Goal: Communication & Community: Answer question/provide support

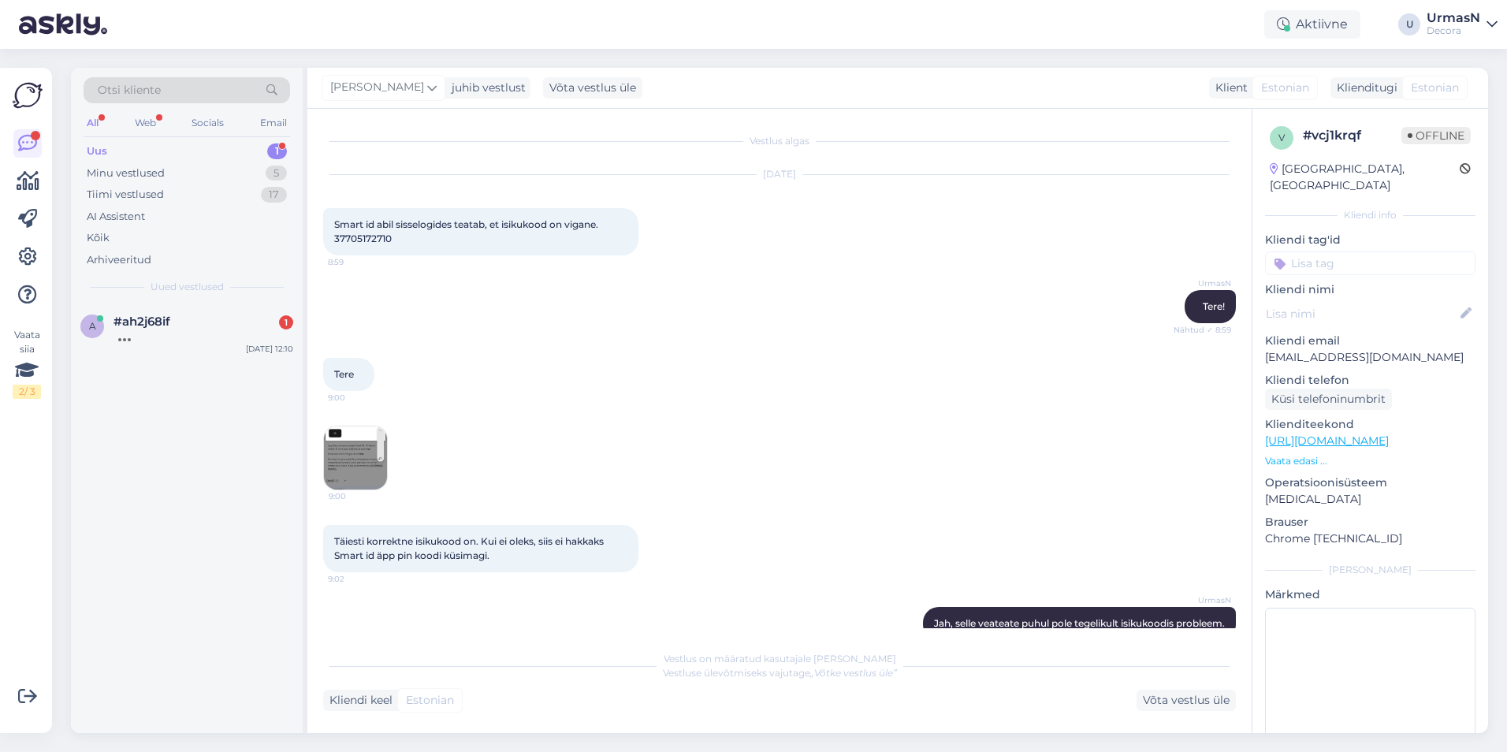
scroll to position [385, 0]
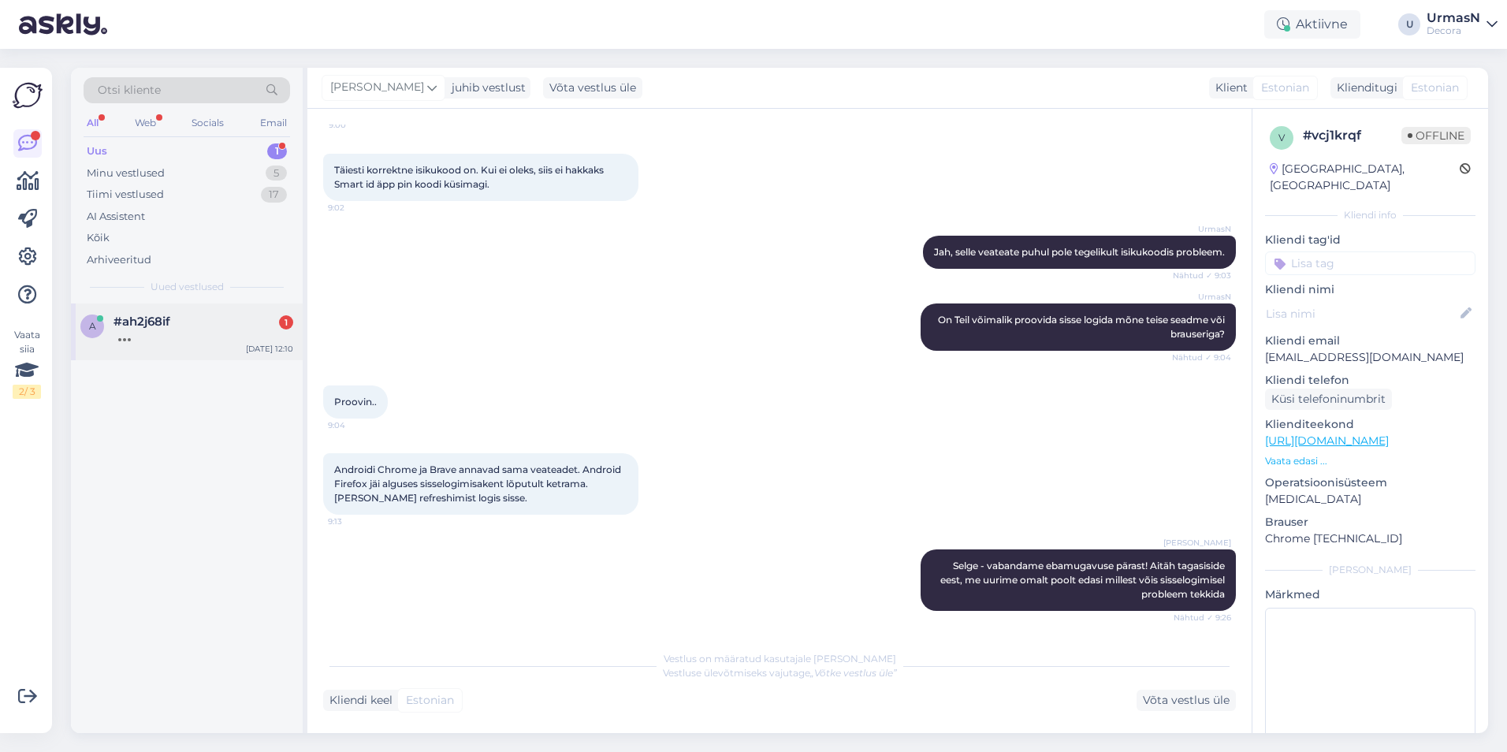
click at [160, 335] on div at bounding box center [203, 336] width 180 height 14
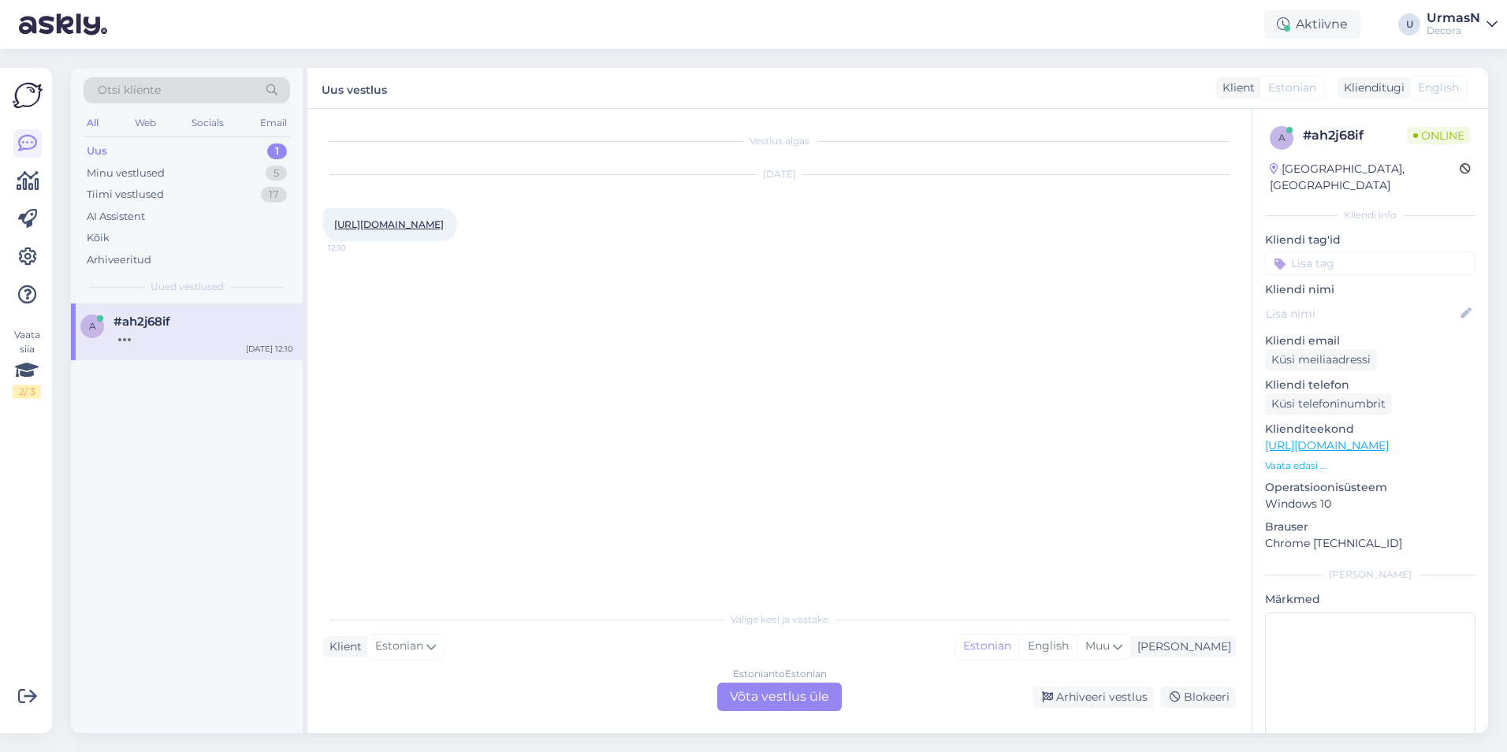
click at [772, 687] on div "Estonian to Estonian Võta vestlus üle" at bounding box center [779, 697] width 125 height 28
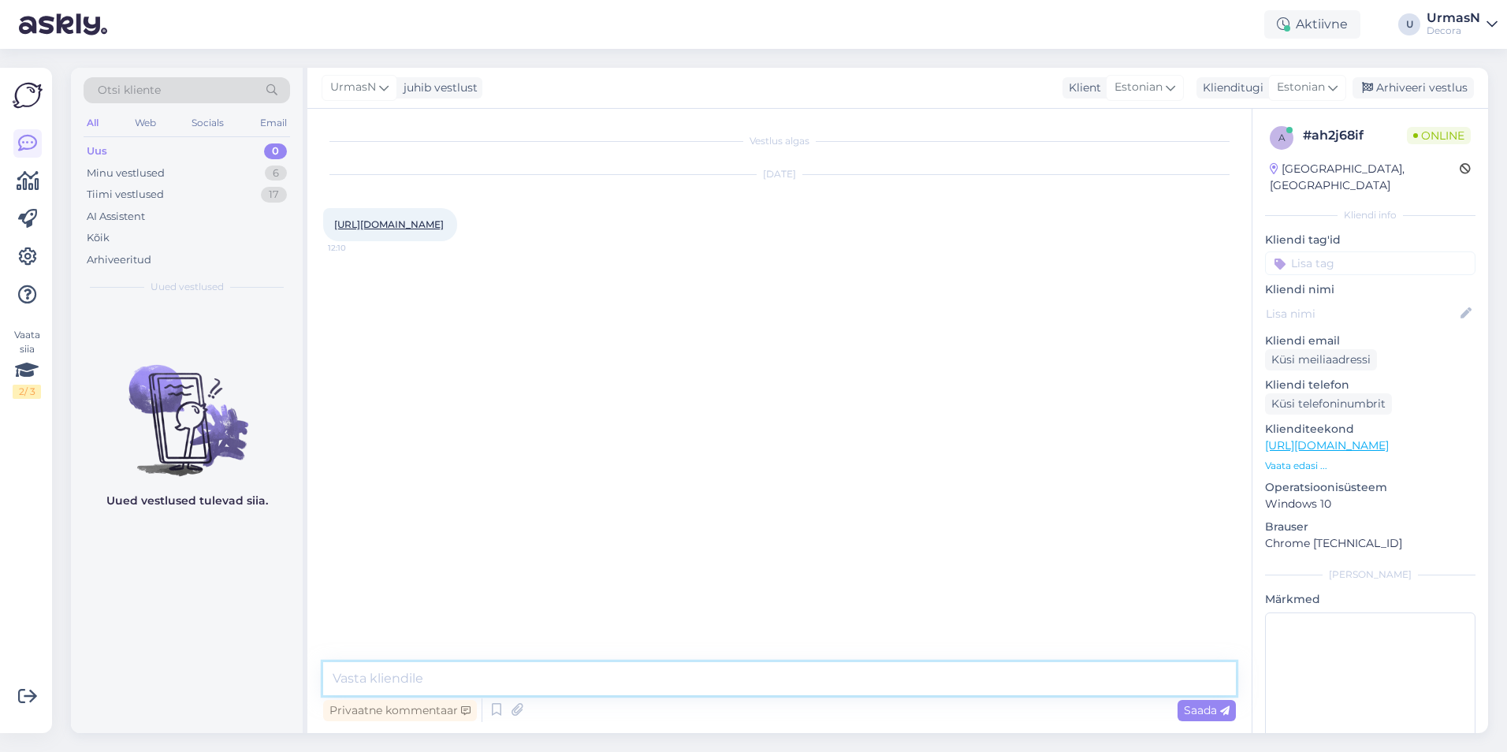
click at [448, 680] on textarea at bounding box center [779, 678] width 913 height 33
type textarea "Tere!"
click at [166, 166] on div "Minu vestlused 6" at bounding box center [187, 173] width 206 height 22
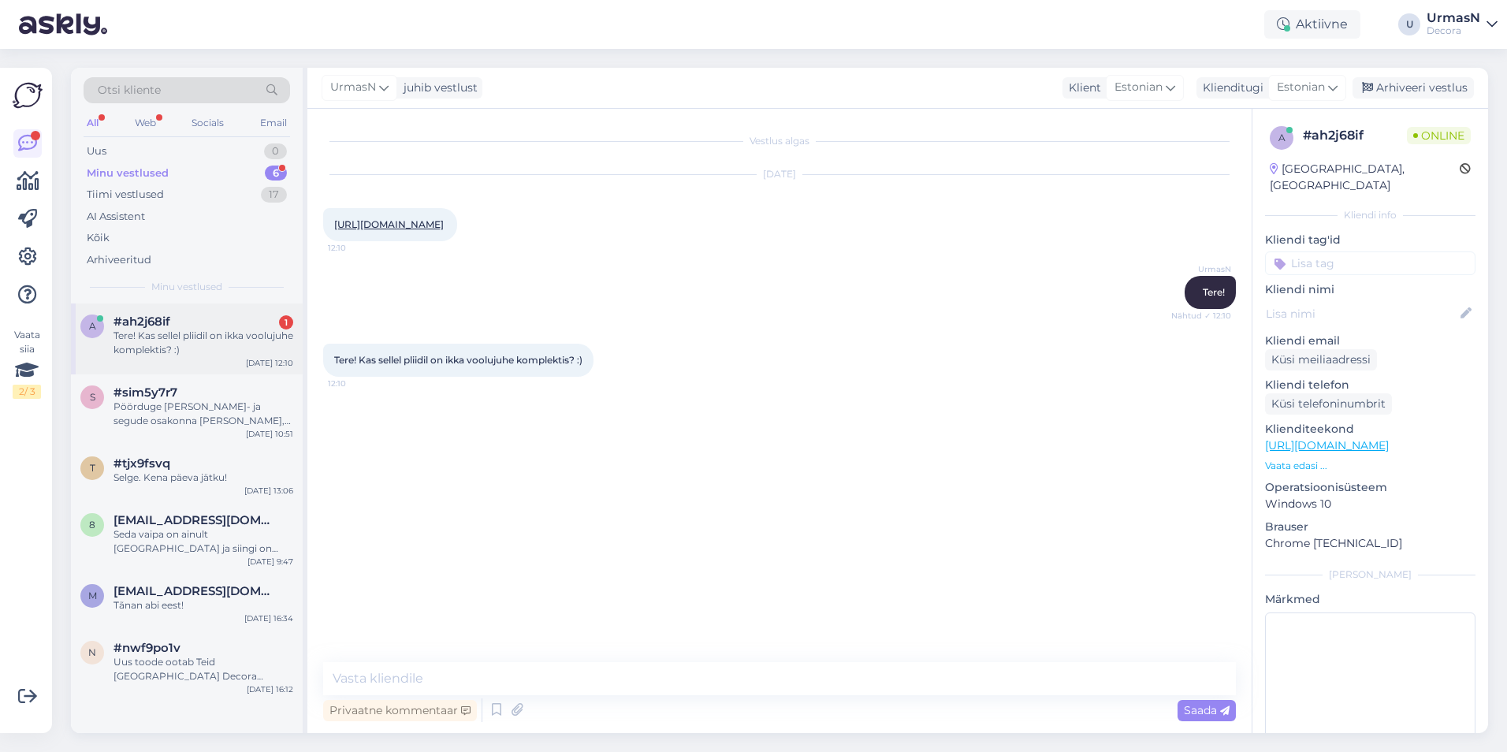
click at [180, 333] on div "Tere! Kas sellel pliidil on ikka voolujuhe komplektis? :)" at bounding box center [203, 343] width 180 height 28
click at [445, 687] on textarea at bounding box center [779, 678] width 913 height 33
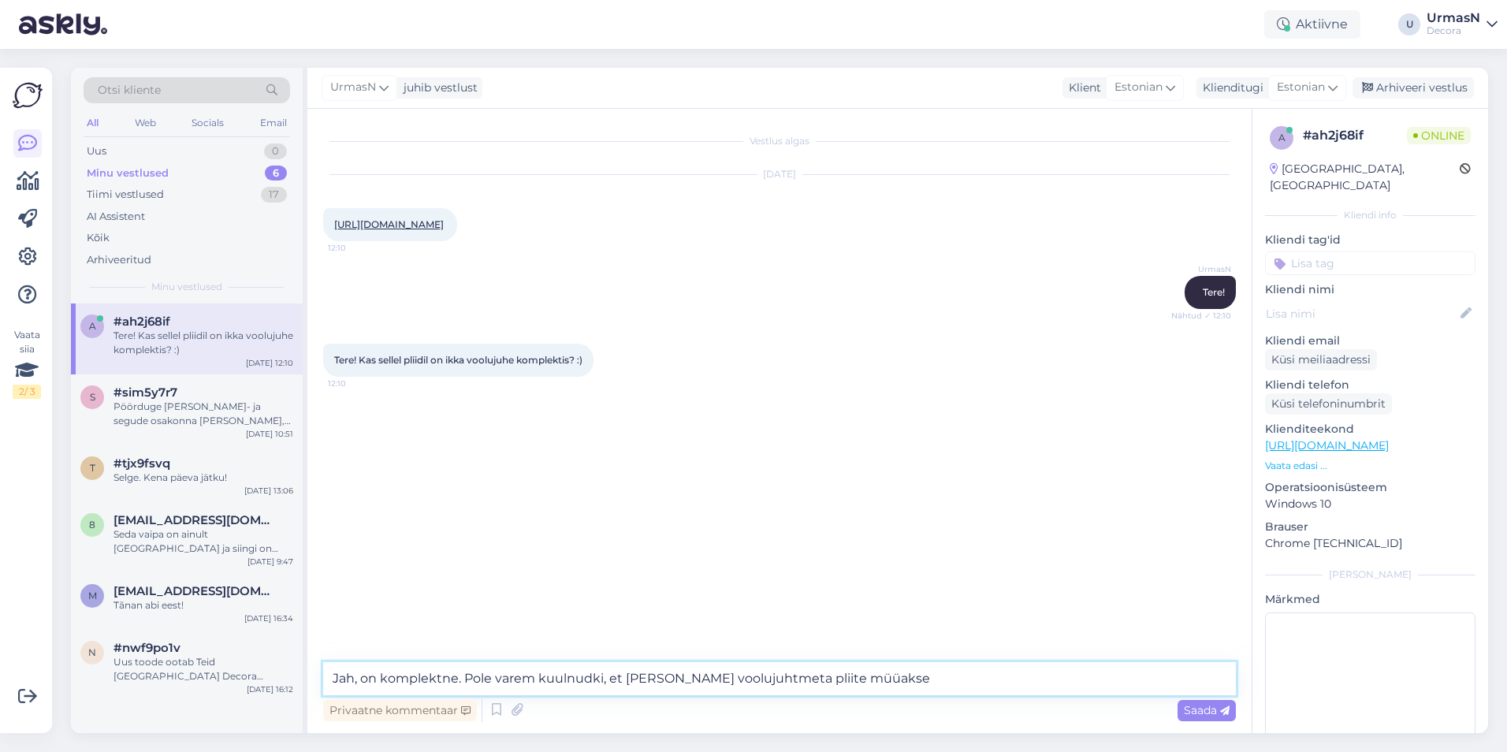
type textarea "Jah, on komplektne. Pole varem kuulnudki, et [PERSON_NAME] voolujuhtmeta pliite…"
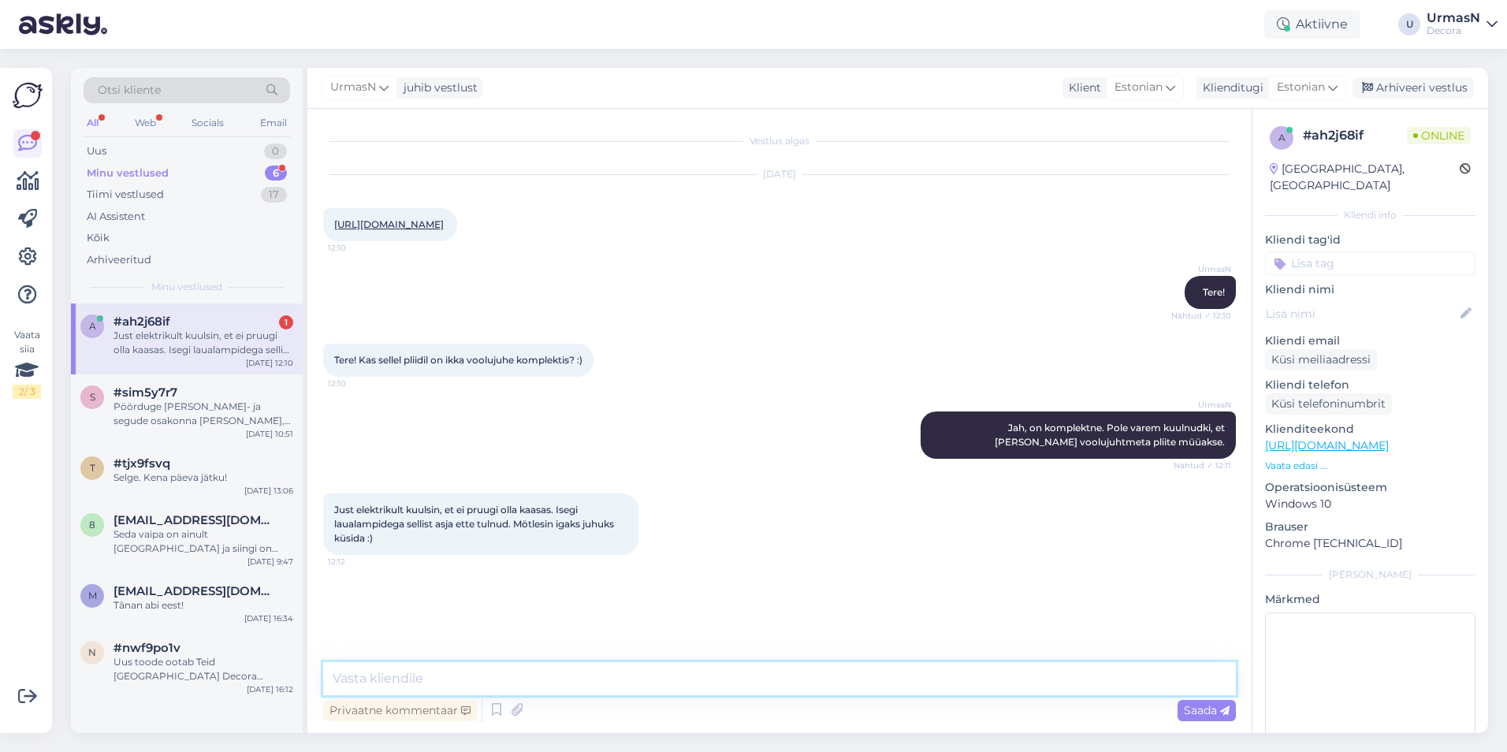
click at [396, 686] on textarea at bounding box center [779, 678] width 913 height 33
paste textarea "[URL][DOMAIN_NAME][PERSON_NAME]"
type textarea "[URL][DOMAIN_NAME][PERSON_NAME]"
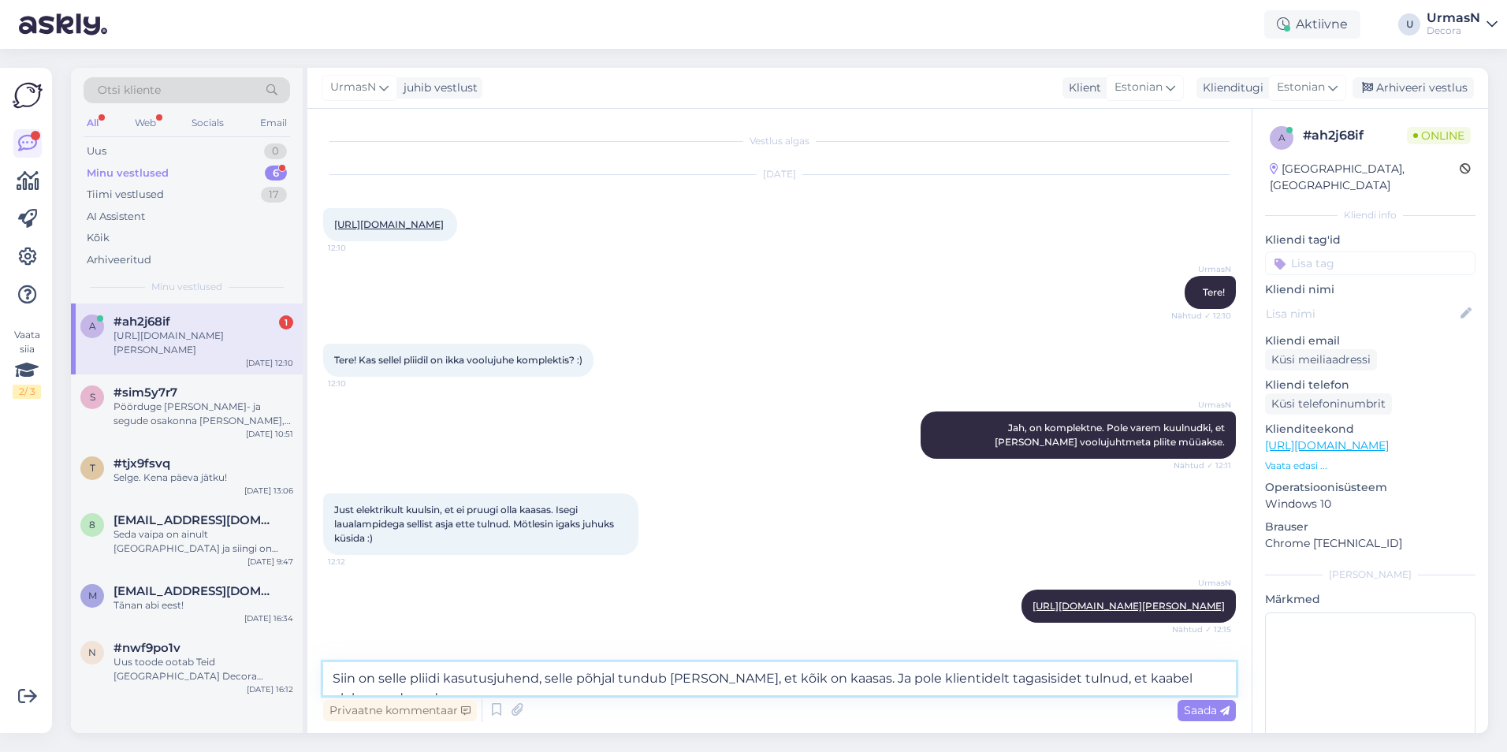
type textarea "Siin on selle pliidi kasutusjuhend, selle põhjal tundub [PERSON_NAME], et kõik …"
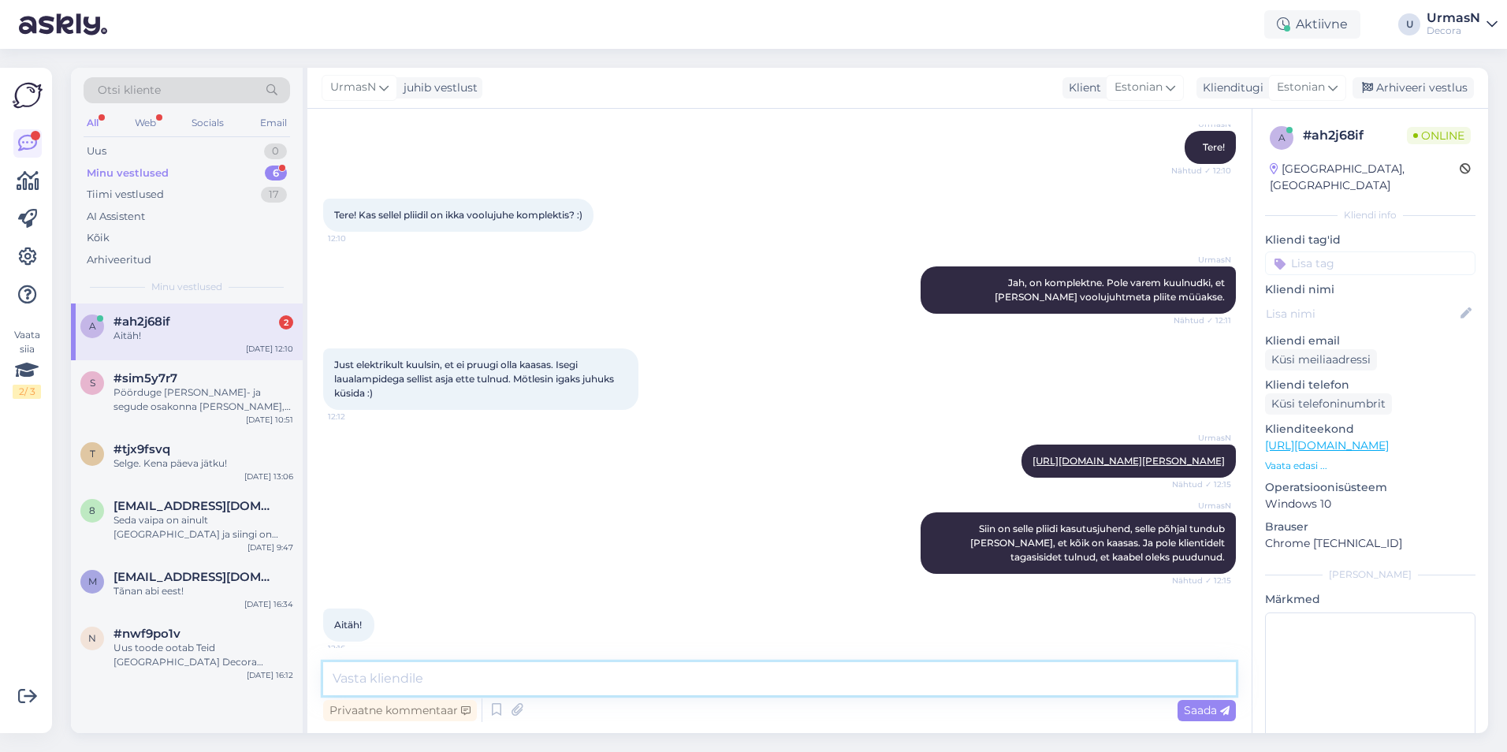
scroll to position [213, 0]
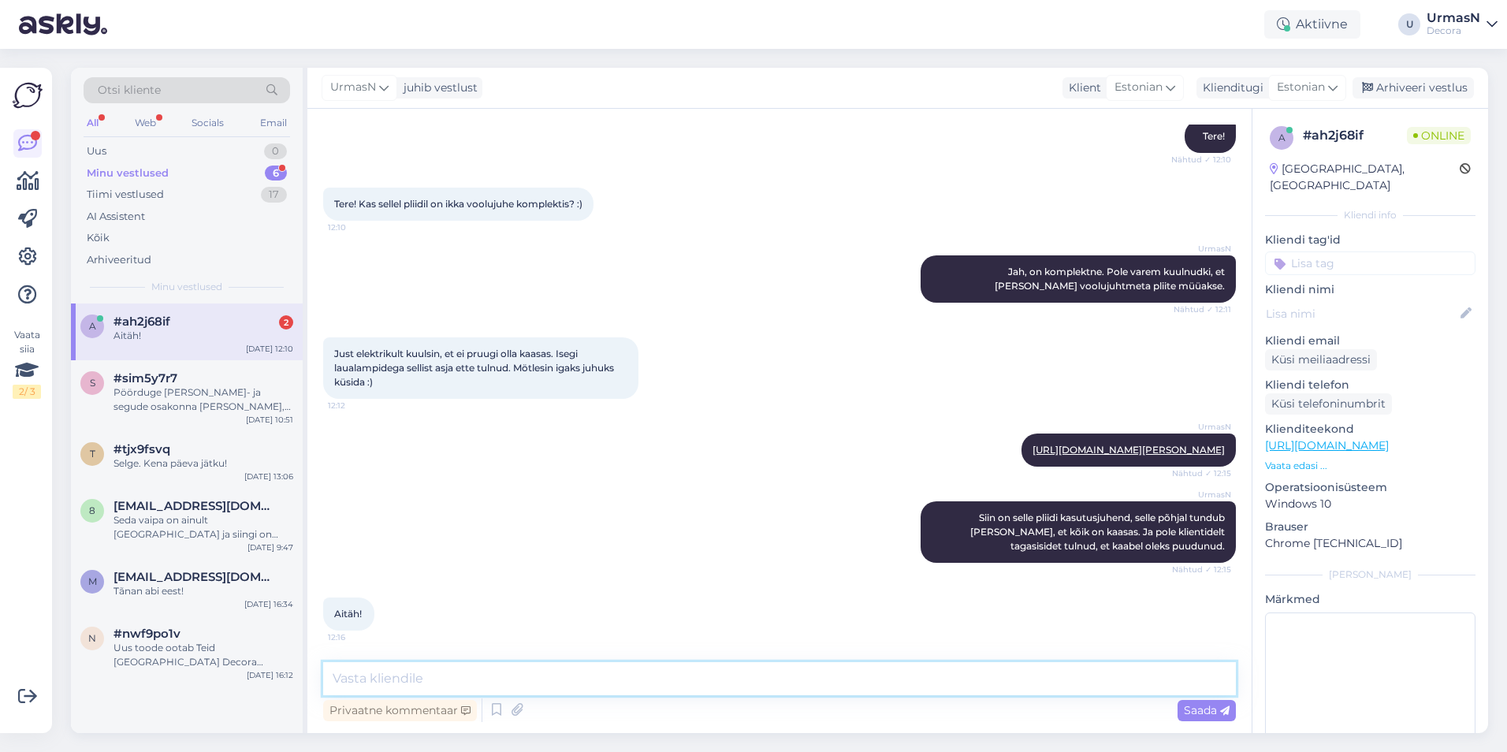
click at [415, 668] on textarea at bounding box center [779, 678] width 913 height 33
type textarea "Kena päeva jätku!"
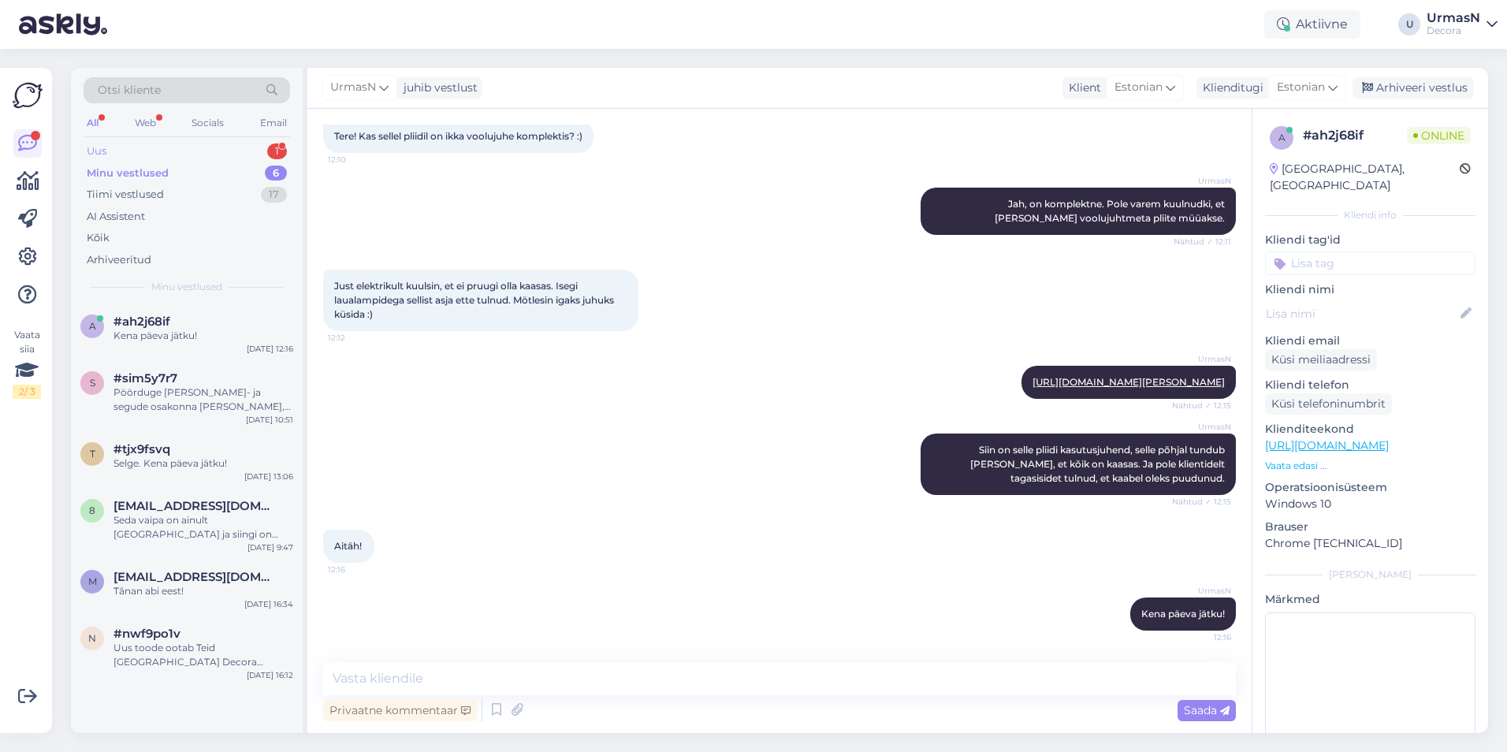
click at [121, 150] on div "Uus 1" at bounding box center [187, 151] width 206 height 22
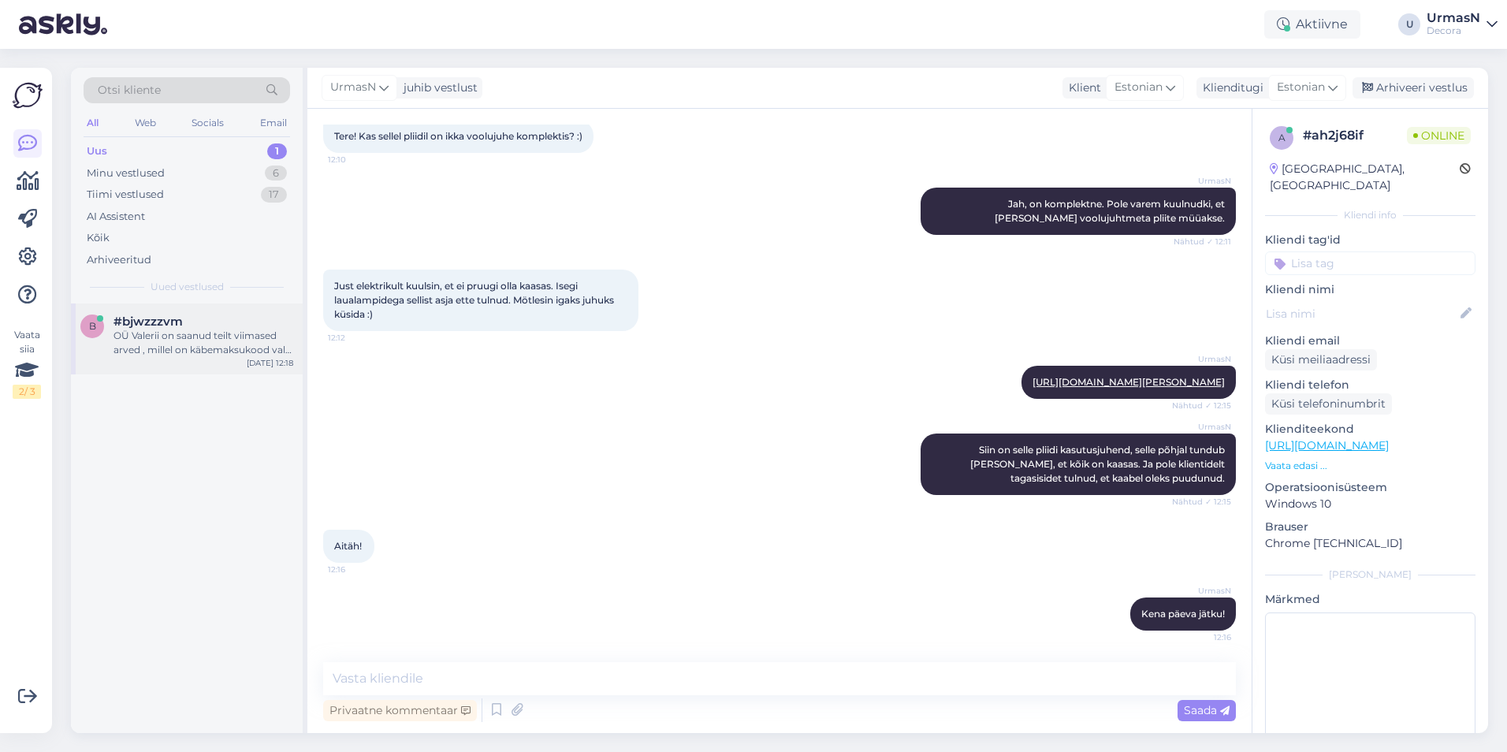
click at [192, 344] on div "OÜ Valerii on saanud teilt viimased arved , millel on käbemaksukood vale. Ootam…" at bounding box center [203, 343] width 180 height 28
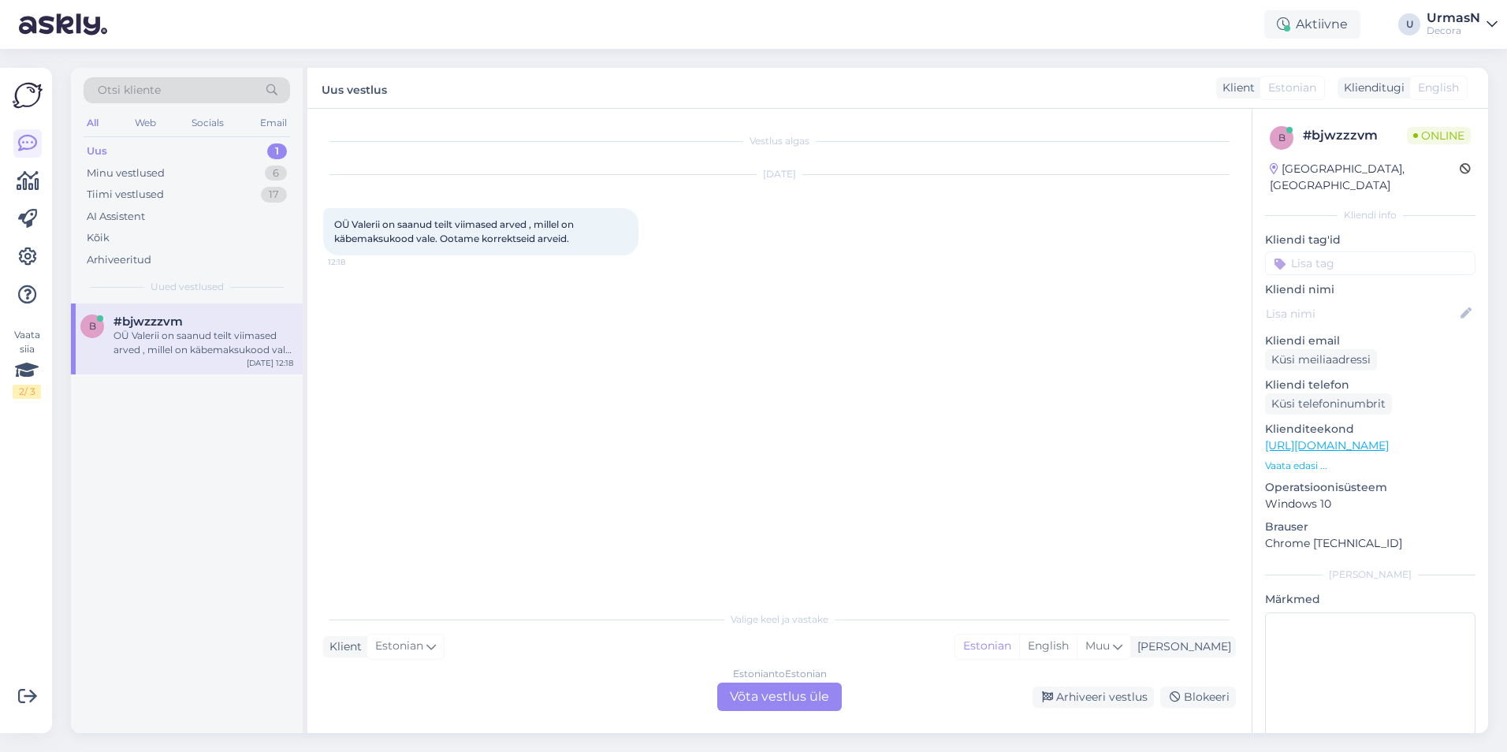
scroll to position [0, 0]
click at [783, 689] on div "Estonian to Estonian Võta vestlus üle" at bounding box center [779, 697] width 125 height 28
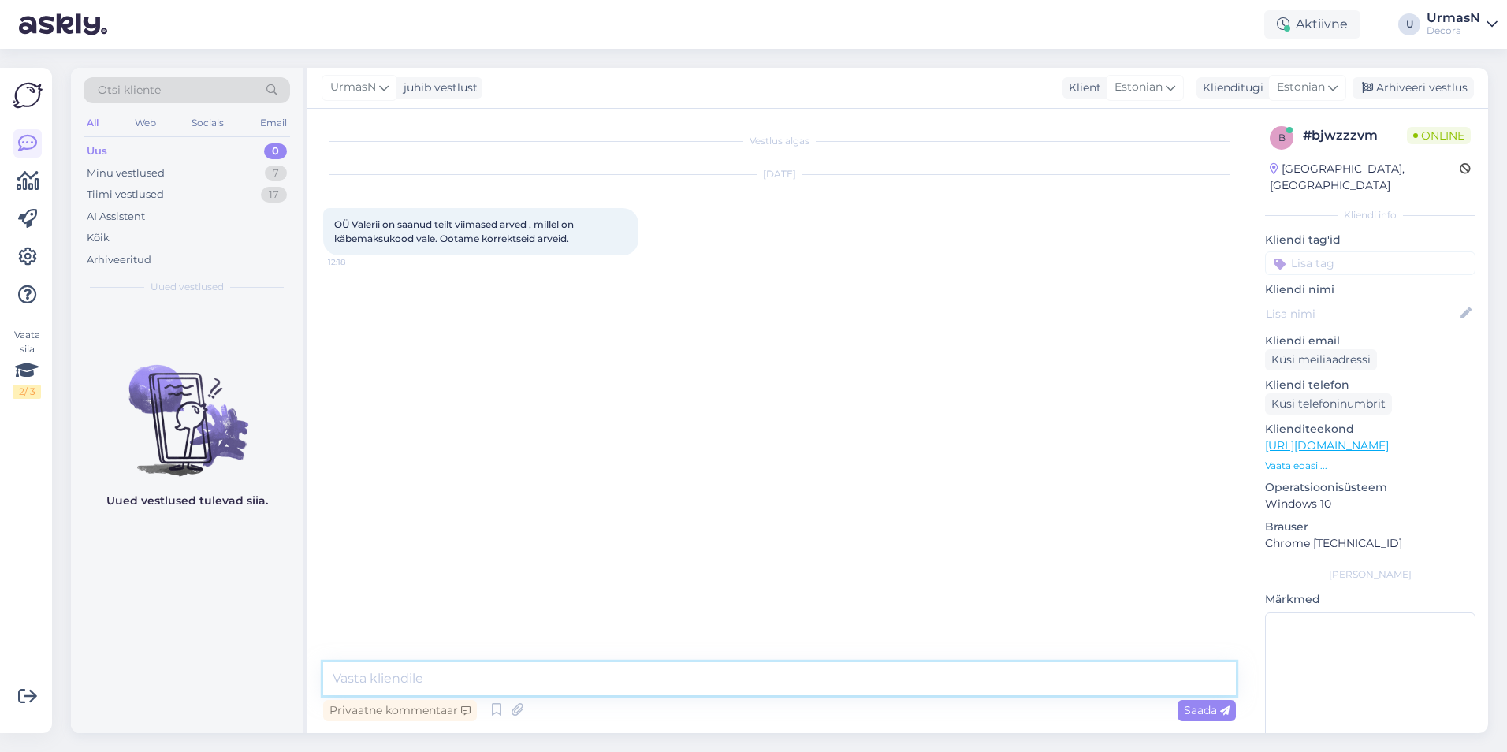
click at [411, 674] on textarea at bounding box center [779, 678] width 913 height 33
type textarea "Tere!"
type textarea "Kes neid arveid Teile saadab?"
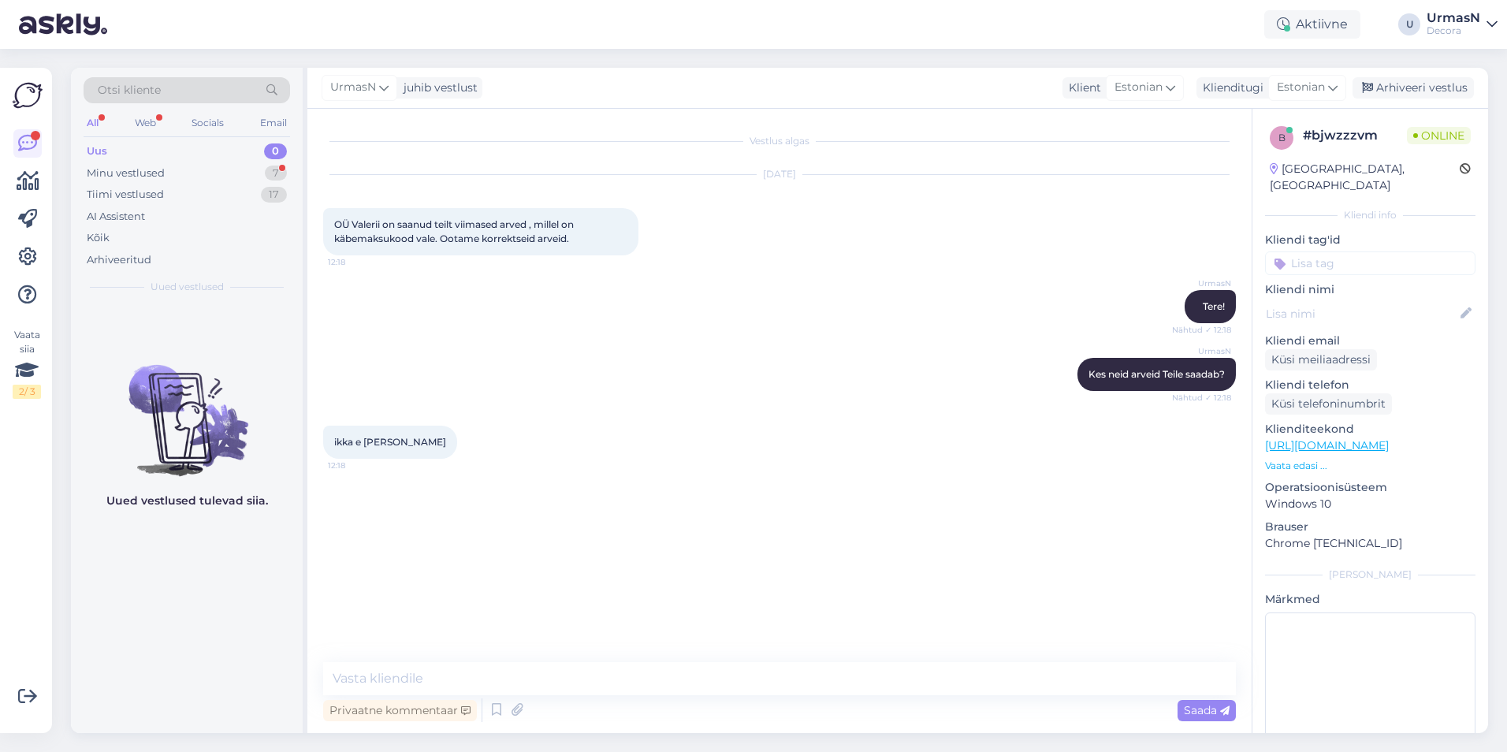
click at [1293, 459] on p "Vaata edasi ..." at bounding box center [1370, 466] width 210 height 14
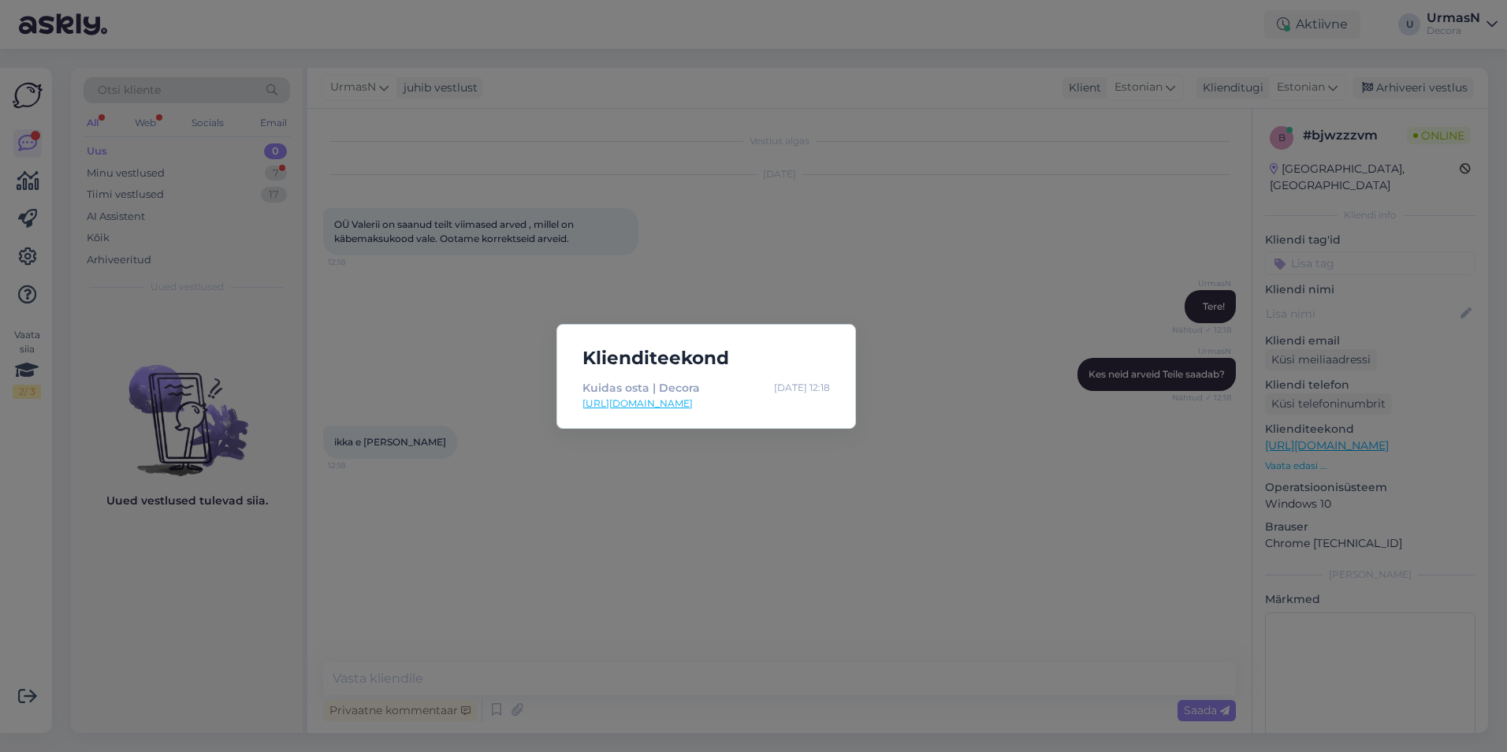
click at [1026, 497] on div "Klienditeekond Kuidas osta | Decora [DATE] 12:18 [URL][DOMAIN_NAME]" at bounding box center [753, 376] width 1507 height 752
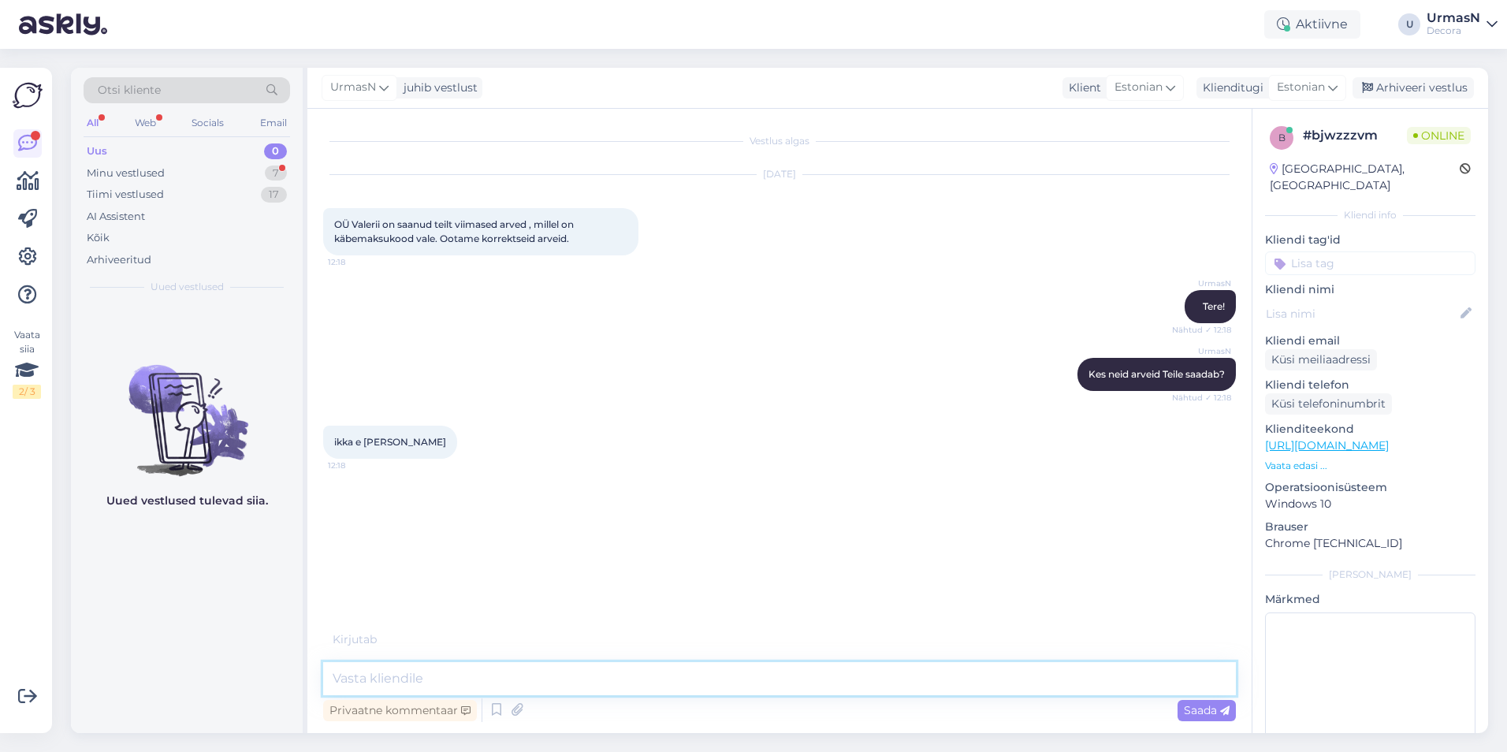
click at [363, 684] on textarea at bounding box center [779, 678] width 913 height 33
drag, startPoint x: 384, startPoint y: 221, endPoint x: 330, endPoint y: 220, distance: 53.6
click at [330, 220] on div "OÜ Valerii on saanud teilt viimased arved , millel on käbemaksukood vale. Ootam…" at bounding box center [480, 231] width 315 height 47
copy span "OÜ Valerii"
click at [377, 675] on textarea at bounding box center [779, 678] width 913 height 33
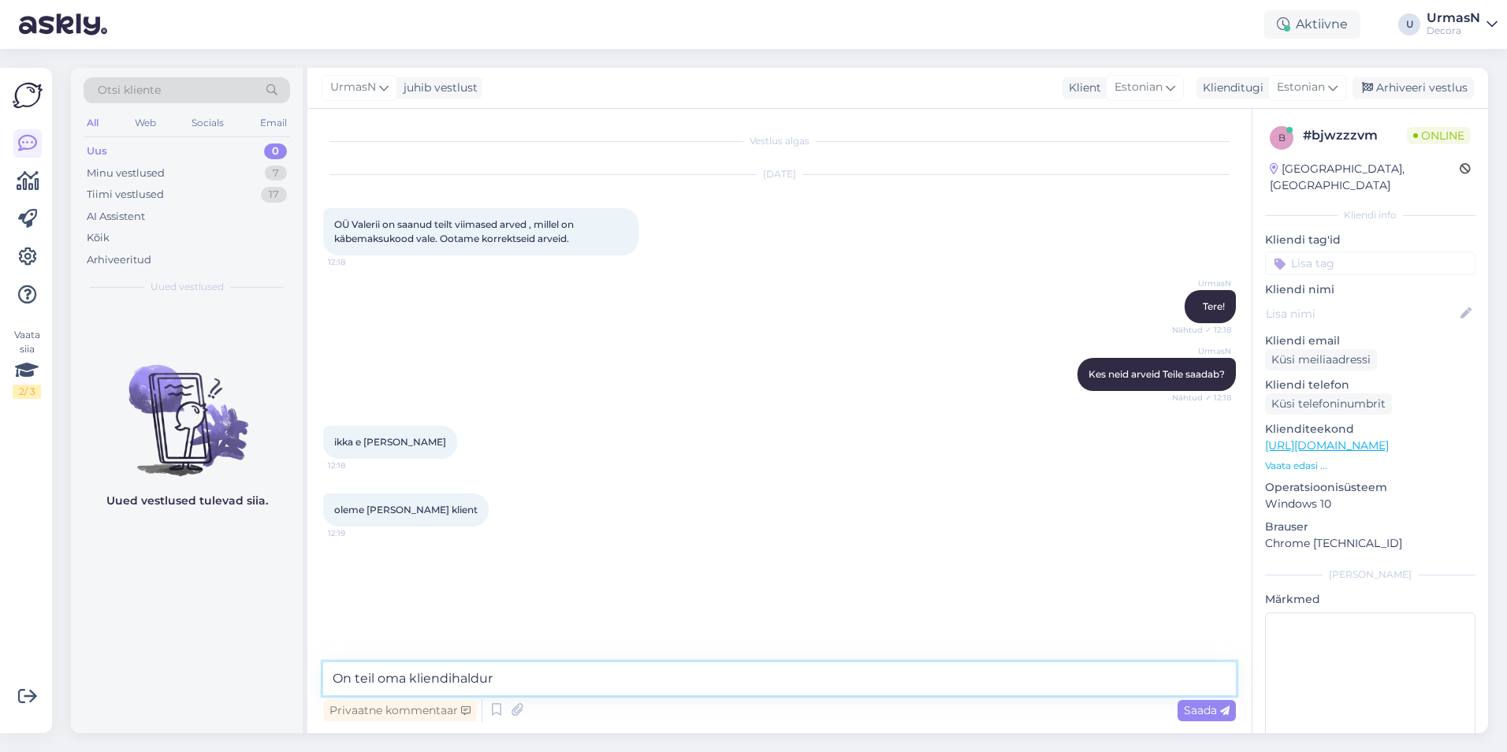
type textarea "On teil oma kliendihaldur?"
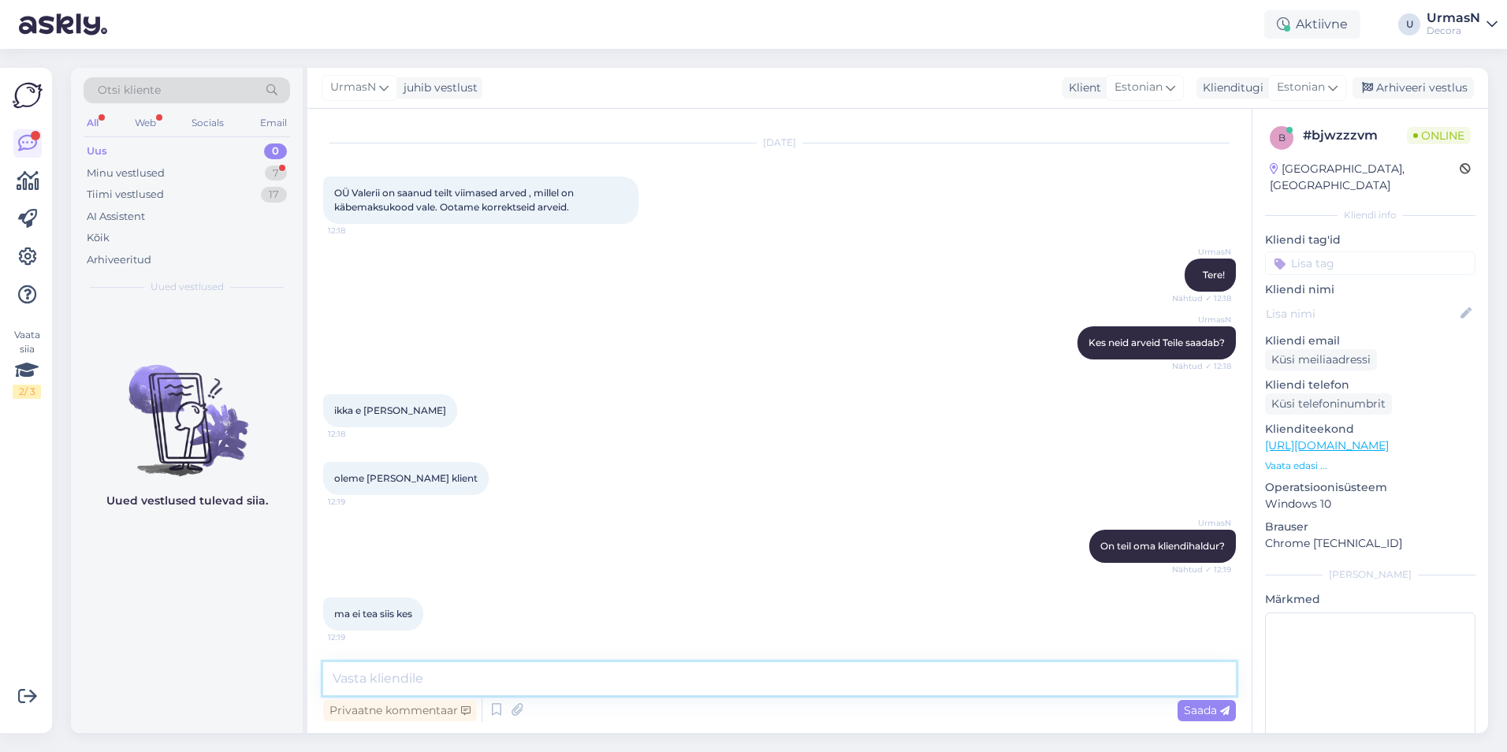
click at [385, 686] on textarea at bounding box center [779, 678] width 913 height 33
click at [389, 672] on textarea at bounding box center [779, 678] width 913 height 33
type textarea "S"
type textarea "Ok, edastame selle info õigele inimesele."
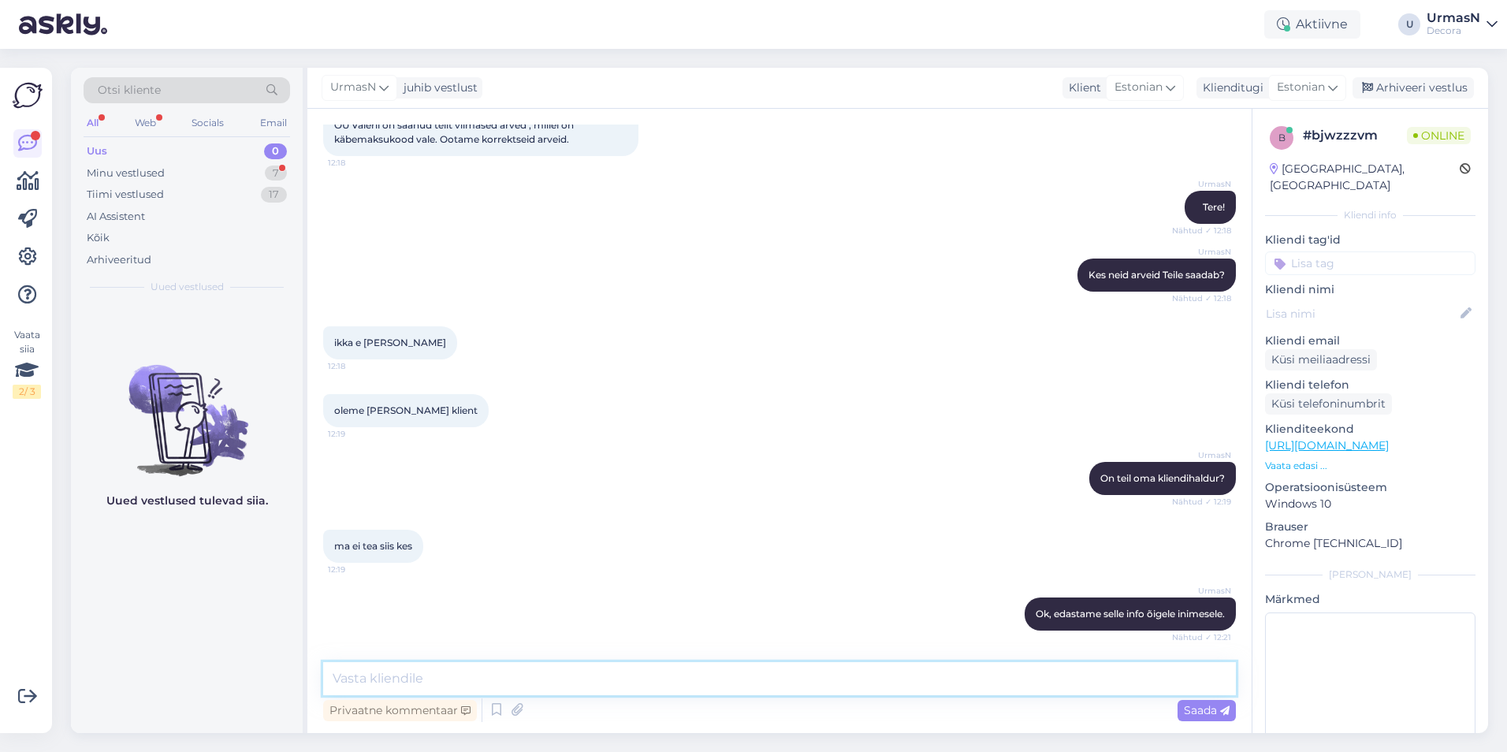
scroll to position [235, 0]
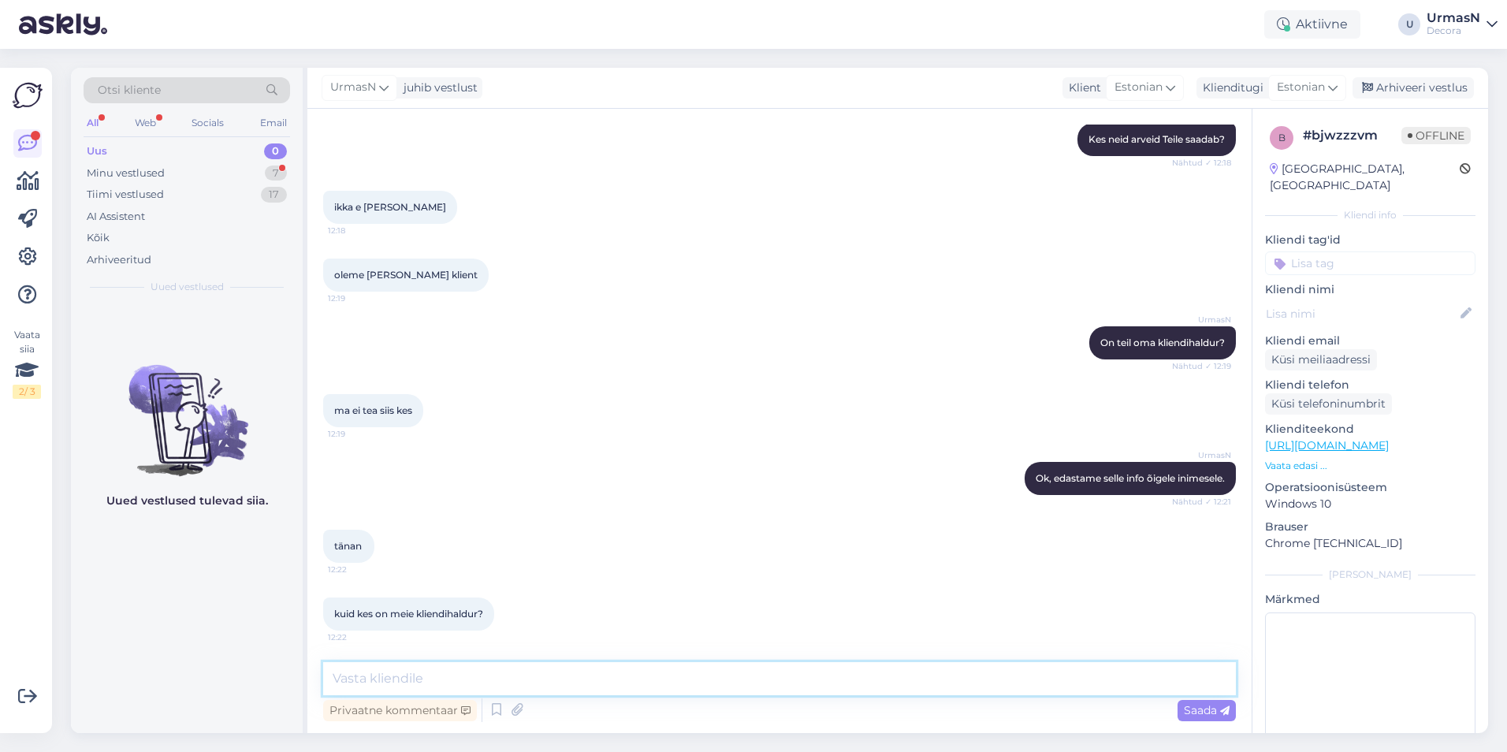
click at [362, 683] on textarea at bounding box center [779, 678] width 913 height 33
type textarea "Tartu Decora ärimüük on enamuse teie ostude juurde märgitud. Ju siis polegi per…"
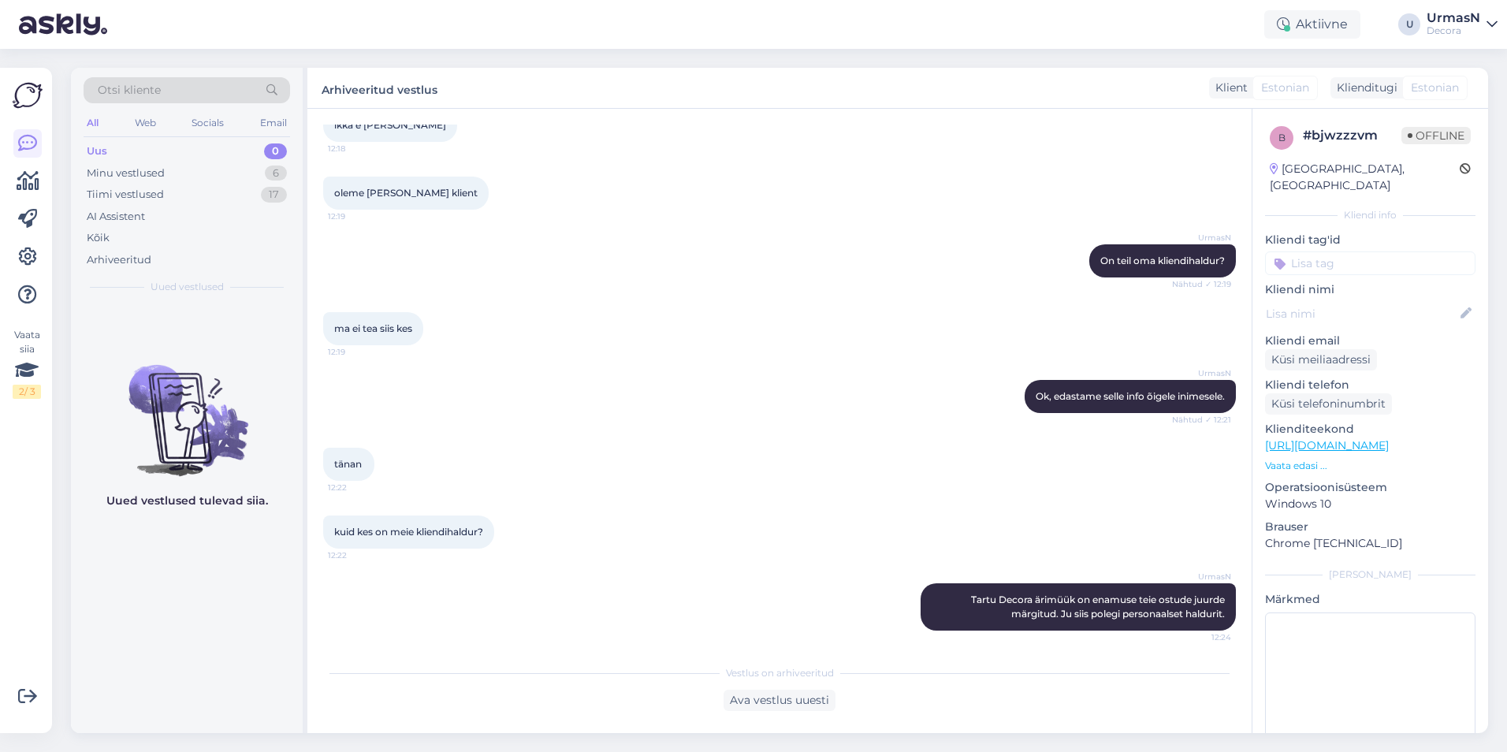
scroll to position [418, 0]
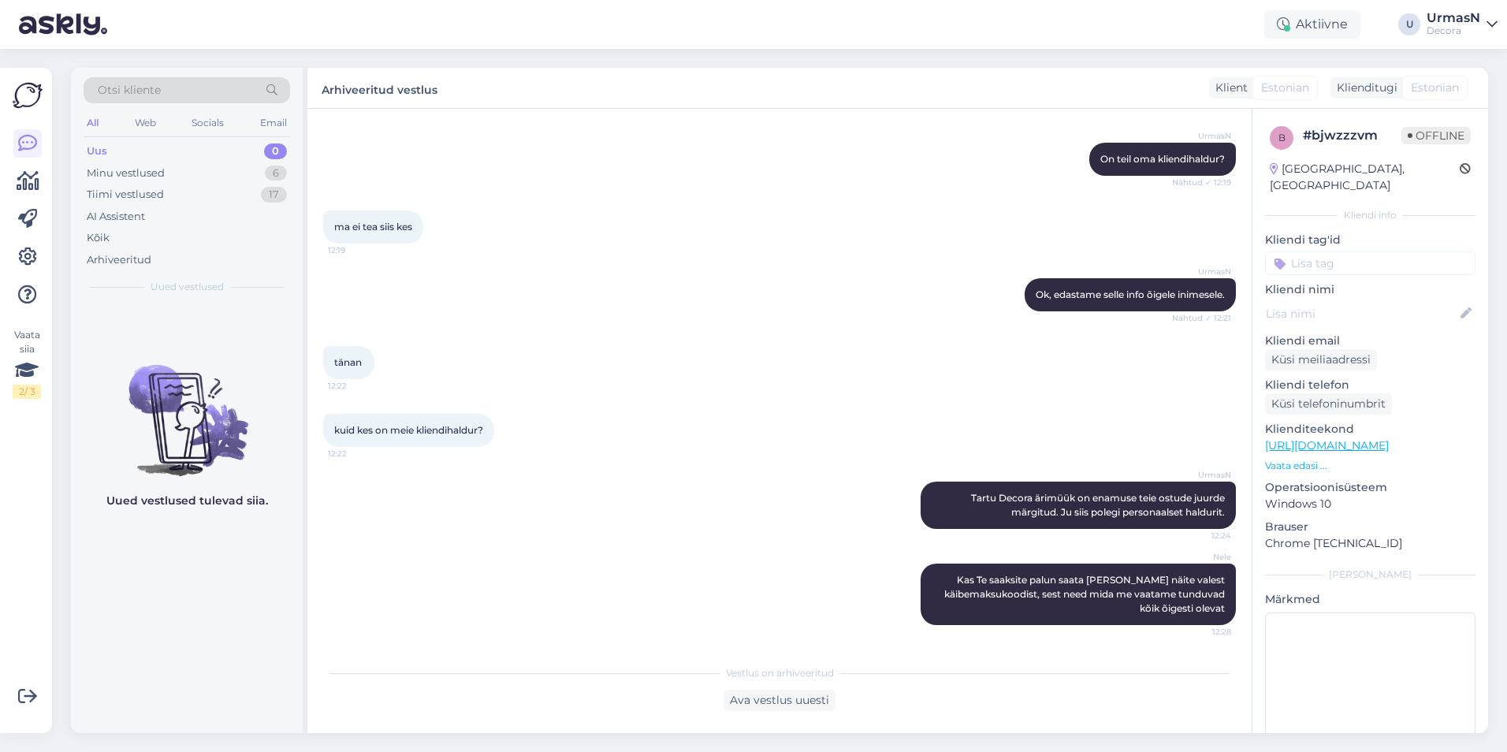
click at [482, 707] on div "Ava vestlus uuesti" at bounding box center [779, 700] width 913 height 21
